Goal: Register for event/course

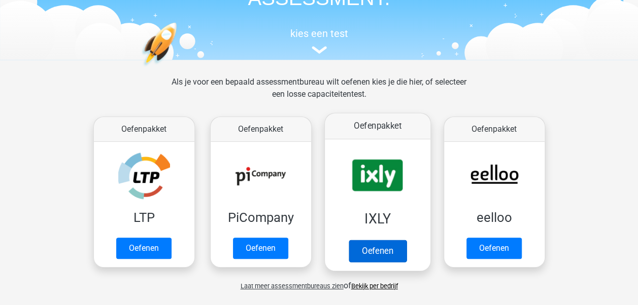
scroll to position [101, 0]
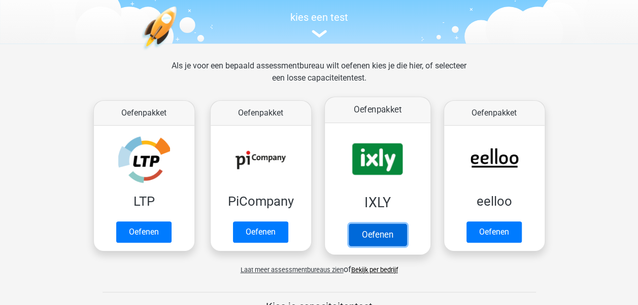
click at [383, 233] on link "Oefenen" at bounding box center [377, 235] width 58 height 22
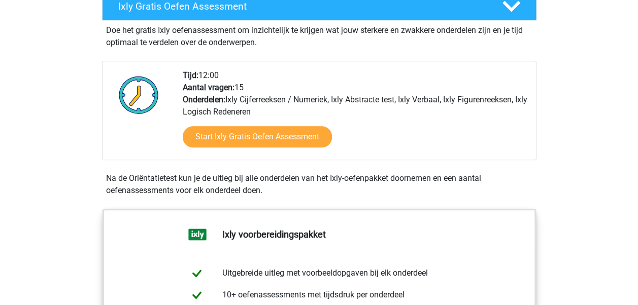
scroll to position [203, 0]
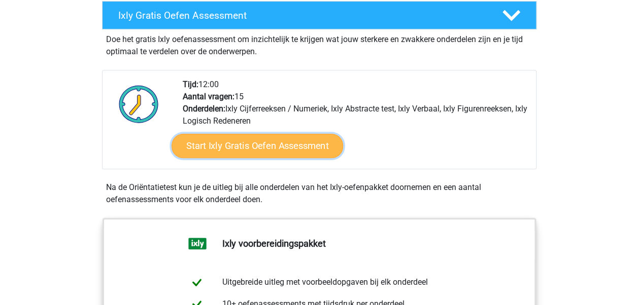
click at [286, 143] on link "Start Ixly Gratis Oefen Assessment" at bounding box center [257, 146] width 172 height 24
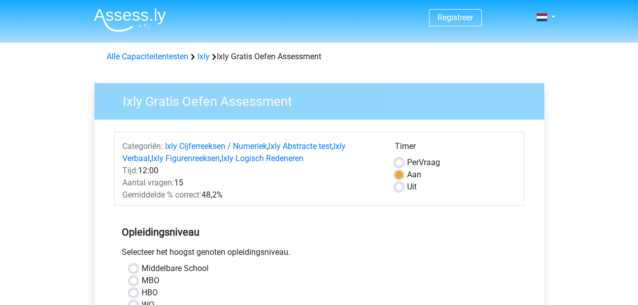
click at [142, 279] on label "MBO" at bounding box center [151, 281] width 18 height 12
click at [133, 279] on input "MBO" at bounding box center [133, 280] width 8 height 10
radio input "true"
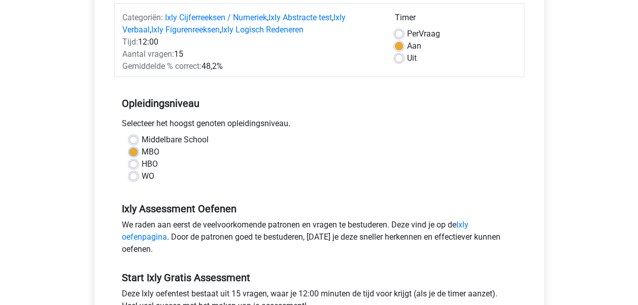
scroll to position [203, 0]
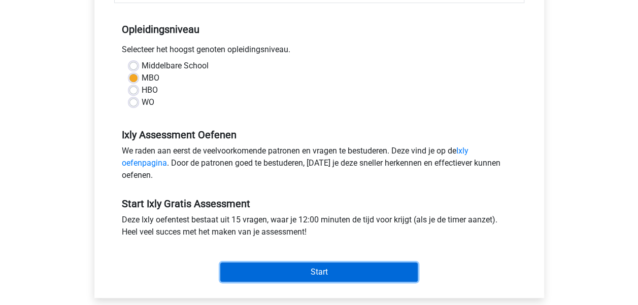
click at [364, 268] on input "Start" at bounding box center [318, 272] width 197 height 19
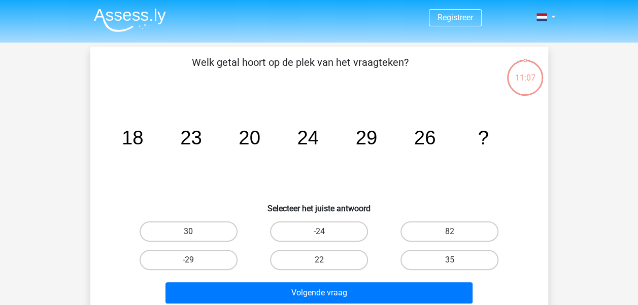
click at [207, 231] on label "30" at bounding box center [189, 232] width 98 height 20
click at [195, 232] on input "30" at bounding box center [191, 235] width 7 height 7
radio input "true"
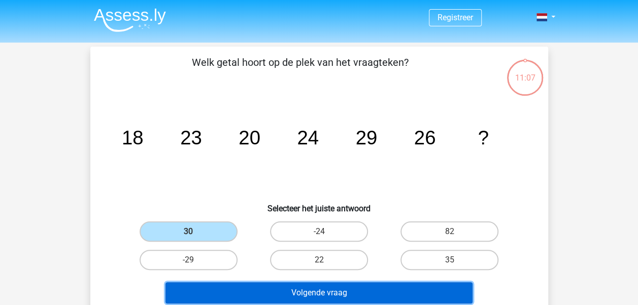
click at [300, 291] on button "Volgende vraag" at bounding box center [318, 293] width 307 height 21
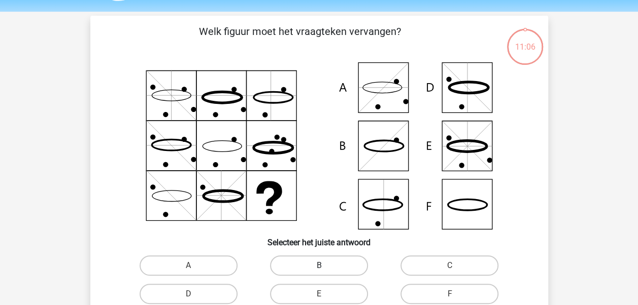
scroll to position [47, 0]
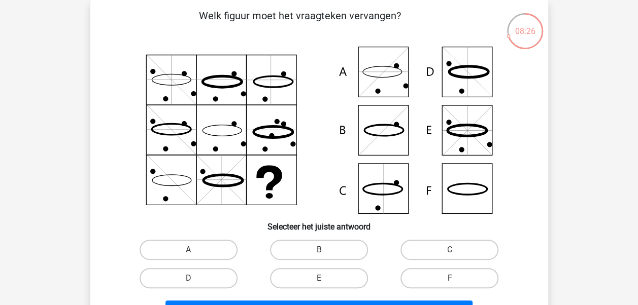
click at [472, 276] on label "F" at bounding box center [449, 278] width 98 height 20
click at [456, 279] on input "F" at bounding box center [453, 282] width 7 height 7
radio input "true"
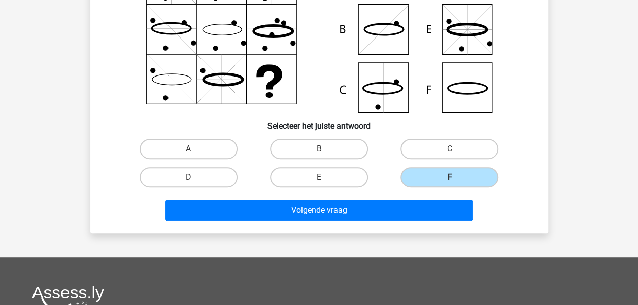
scroll to position [148, 0]
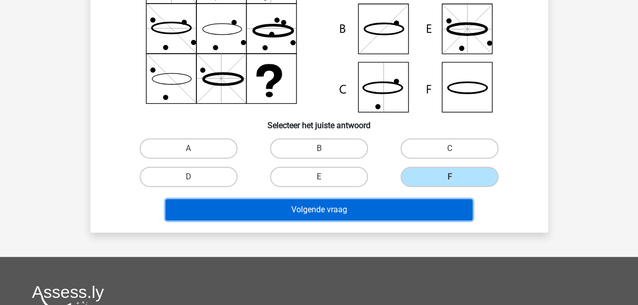
click at [370, 208] on button "Volgende vraag" at bounding box center [318, 209] width 307 height 21
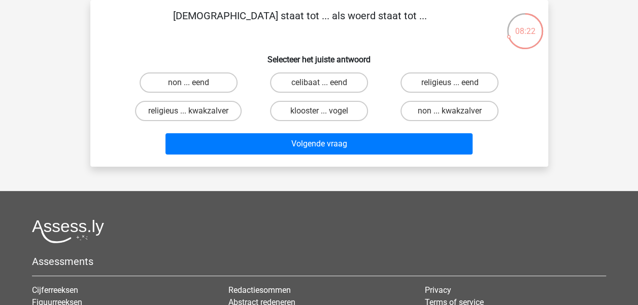
scroll to position [0, 0]
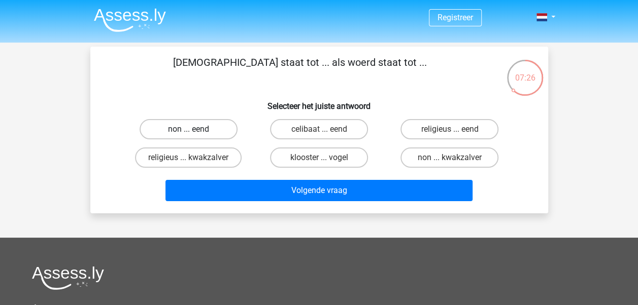
click at [212, 127] on label "non ... eend" at bounding box center [189, 129] width 98 height 20
click at [195, 129] on input "non ... eend" at bounding box center [191, 132] width 7 height 7
radio input "true"
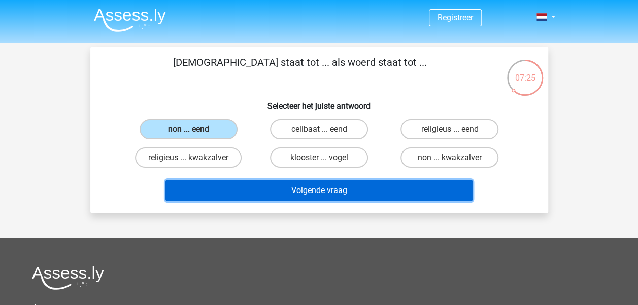
click at [299, 191] on button "Volgende vraag" at bounding box center [318, 190] width 307 height 21
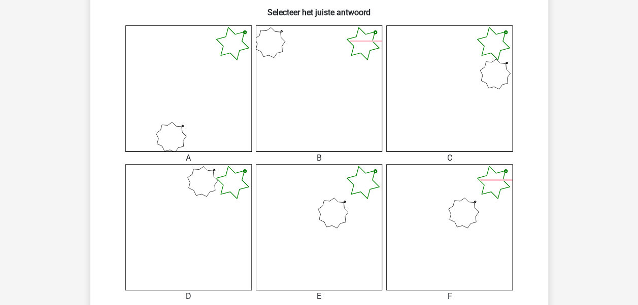
scroll to position [453, 0]
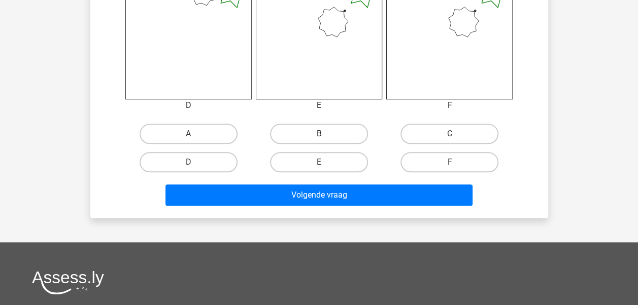
click at [329, 134] on label "B" at bounding box center [319, 134] width 98 height 20
click at [325, 134] on input "B" at bounding box center [322, 137] width 7 height 7
radio input "true"
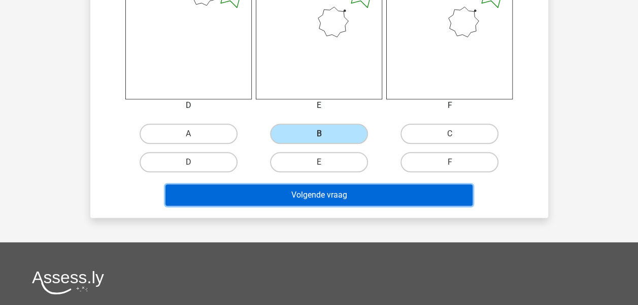
click at [331, 190] on button "Volgende vraag" at bounding box center [318, 195] width 307 height 21
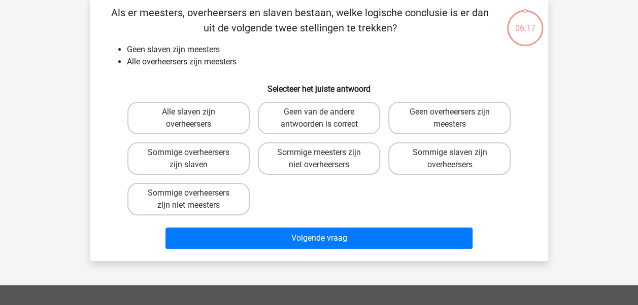
scroll to position [47, 0]
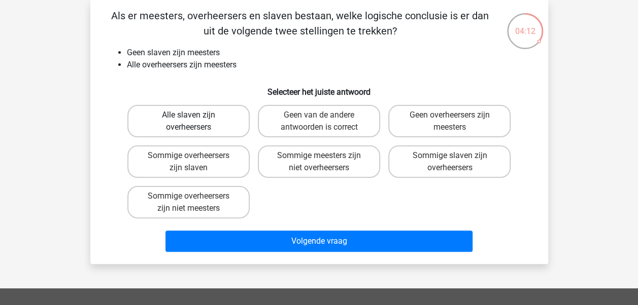
click at [211, 120] on label "Alle slaven zijn overheersers" at bounding box center [188, 121] width 122 height 32
click at [195, 120] on input "Alle slaven zijn overheersers" at bounding box center [191, 118] width 7 height 7
radio input "true"
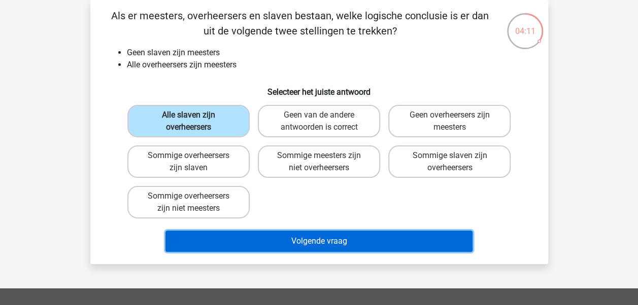
click at [267, 240] on button "Volgende vraag" at bounding box center [318, 241] width 307 height 21
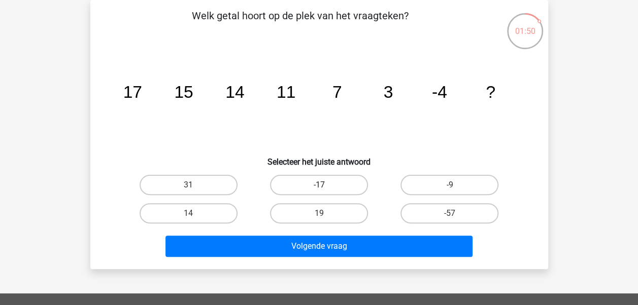
click at [327, 179] on label "-17" at bounding box center [319, 185] width 98 height 20
click at [325, 185] on input "-17" at bounding box center [322, 188] width 7 height 7
radio input "true"
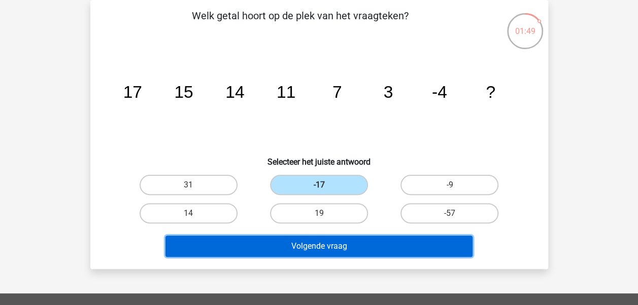
click at [321, 243] on button "Volgende vraag" at bounding box center [318, 246] width 307 height 21
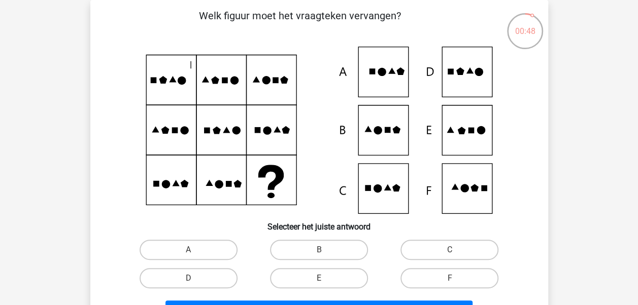
drag, startPoint x: 375, startPoint y: 193, endPoint x: 380, endPoint y: 194, distance: 5.3
click at [378, 194] on icon at bounding box center [319, 130] width 409 height 167
click at [446, 252] on label "C" at bounding box center [449, 250] width 98 height 20
click at [450, 252] on input "C" at bounding box center [453, 253] width 7 height 7
radio input "true"
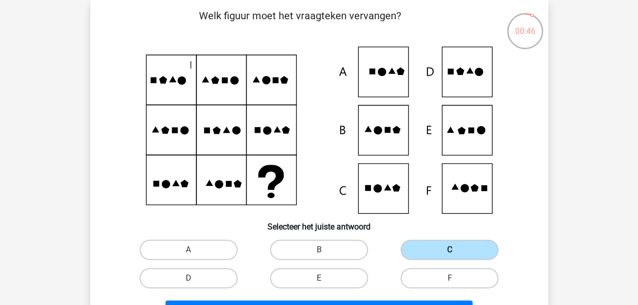
scroll to position [148, 0]
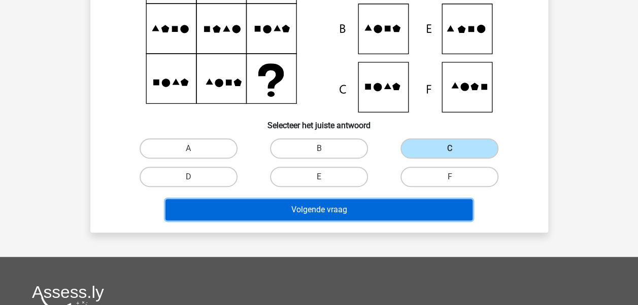
click at [398, 208] on button "Volgende vraag" at bounding box center [318, 209] width 307 height 21
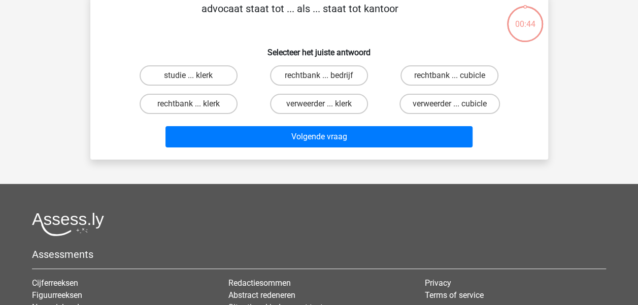
scroll to position [47, 0]
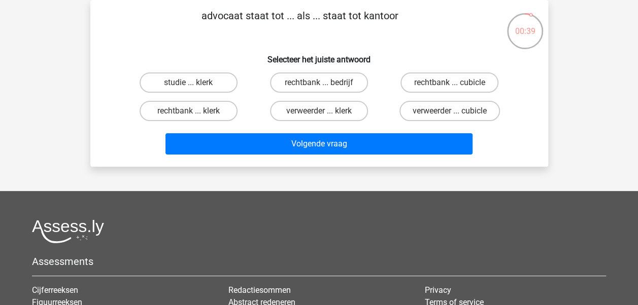
click at [298, 72] on div "rechtbank ... bedrijf" at bounding box center [319, 83] width 130 height 28
click at [299, 79] on label "rechtbank ... bedrijf" at bounding box center [319, 83] width 98 height 20
click at [319, 83] on input "rechtbank ... bedrijf" at bounding box center [322, 86] width 7 height 7
radio input "true"
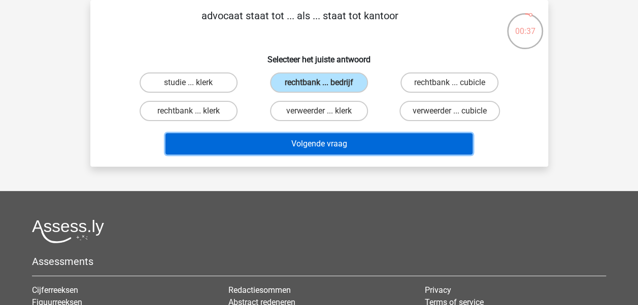
click at [325, 145] on button "Volgende vraag" at bounding box center [318, 143] width 307 height 21
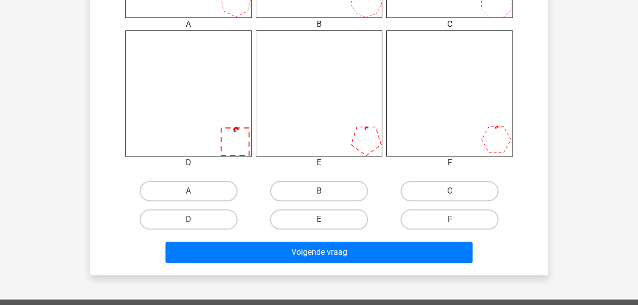
scroll to position [457, 0]
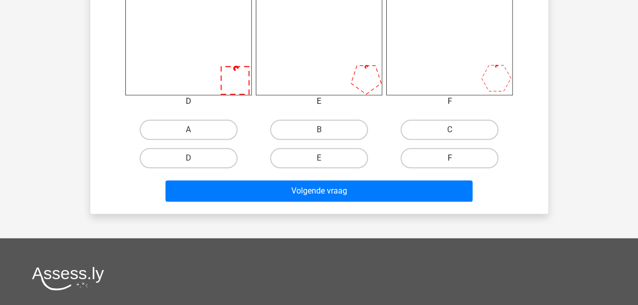
click at [447, 162] on label "F" at bounding box center [449, 158] width 98 height 20
click at [450, 162] on input "F" at bounding box center [453, 161] width 7 height 7
radio input "true"
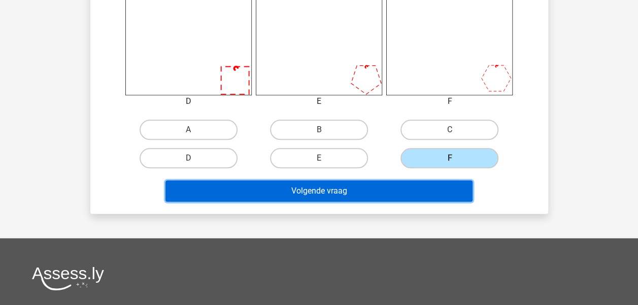
click at [438, 195] on button "Volgende vraag" at bounding box center [318, 191] width 307 height 21
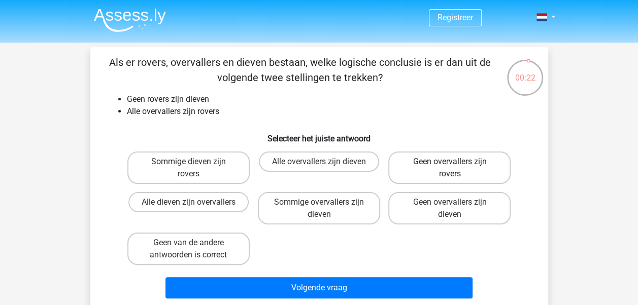
scroll to position [51, 0]
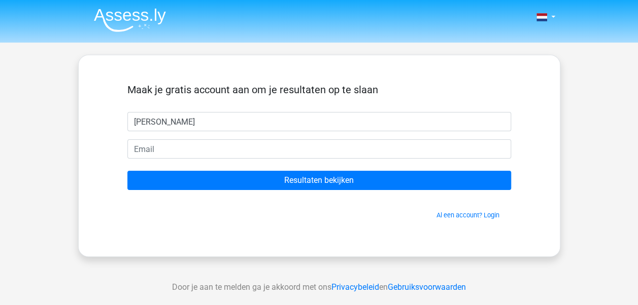
type input "[PERSON_NAME]"
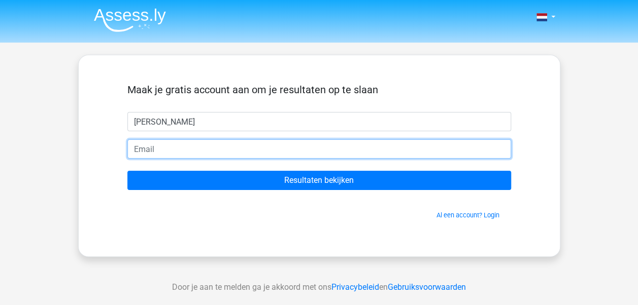
click at [160, 152] on input "email" at bounding box center [319, 149] width 384 height 19
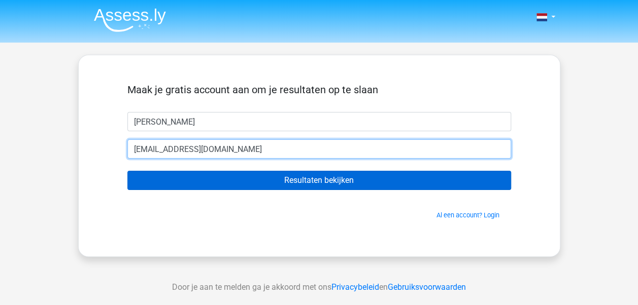
type input "[EMAIL_ADDRESS][DOMAIN_NAME]"
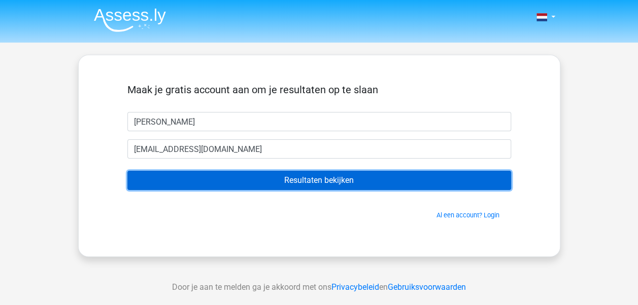
click at [324, 176] on input "Resultaten bekijken" at bounding box center [319, 180] width 384 height 19
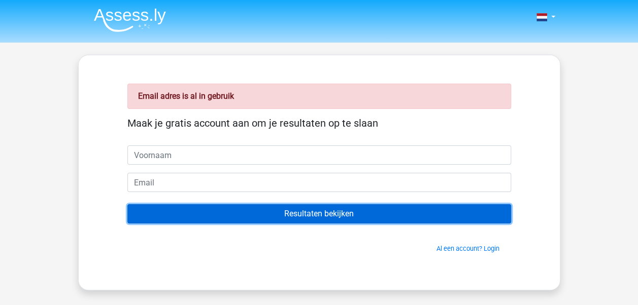
click at [292, 212] on input "Resultaten bekijken" at bounding box center [319, 213] width 384 height 19
